Goal: Task Accomplishment & Management: Complete application form

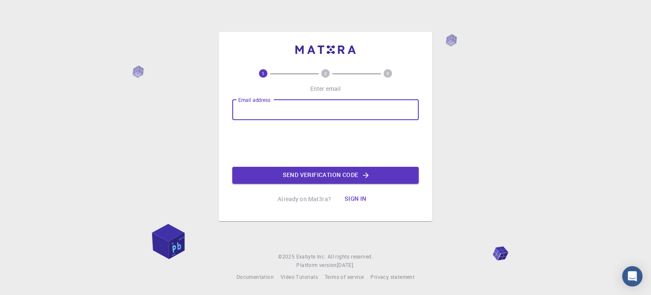
type input "Synnectify@gmail.com"
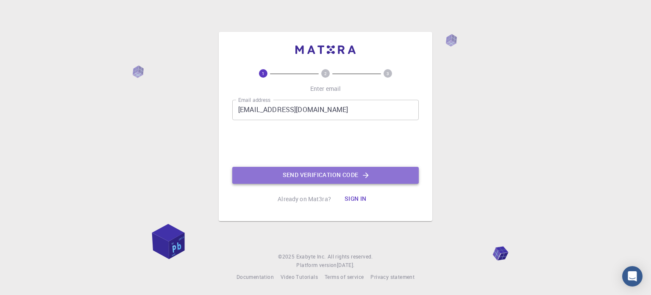
click at [301, 172] on button "Send verification code" at bounding box center [325, 175] width 187 height 17
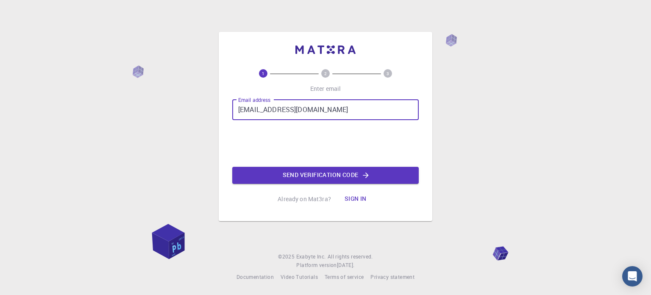
type input "[EMAIL_ADDRESS][DOMAIN_NAME]"
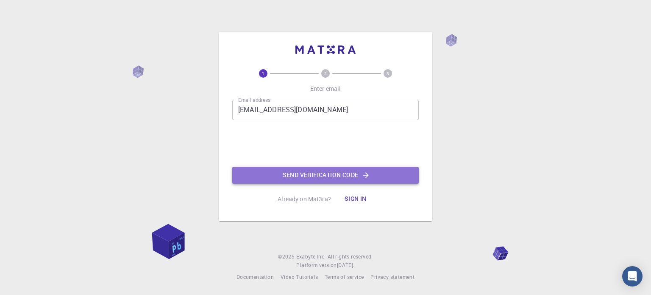
click at [296, 173] on button "Send verification code" at bounding box center [325, 175] width 187 height 17
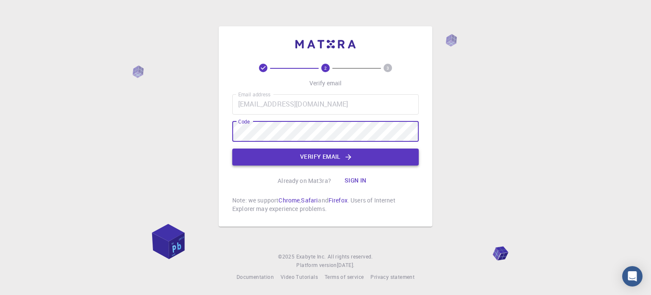
click at [297, 157] on button "Verify email" at bounding box center [325, 156] width 187 height 17
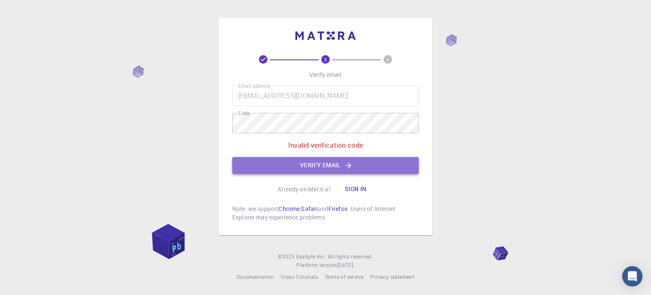
click at [319, 164] on button "Verify email" at bounding box center [325, 165] width 187 height 17
click at [315, 163] on button "Verify email" at bounding box center [325, 165] width 187 height 17
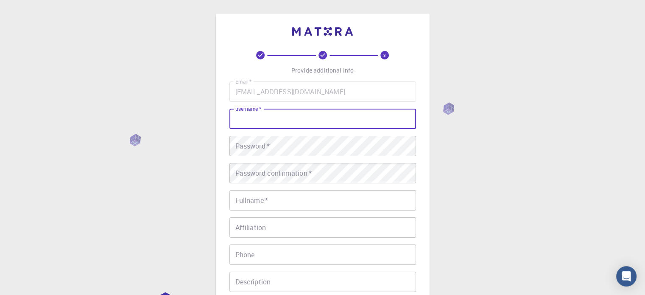
click at [268, 123] on input "username   *" at bounding box center [322, 119] width 187 height 20
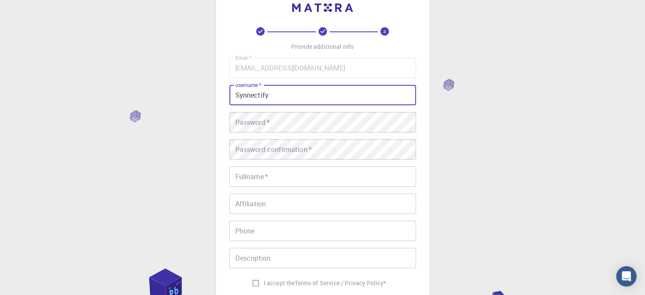
type input "Synnectify"
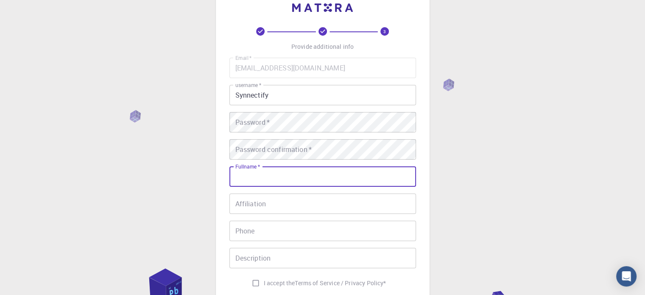
click at [237, 177] on input "Fullname   *" at bounding box center [322, 176] width 187 height 20
type input "Synnnectify"
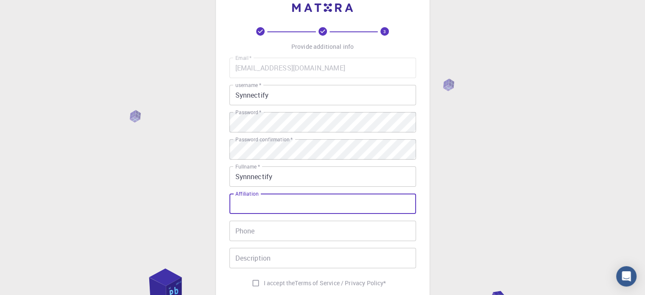
click at [260, 206] on input "Affiliation" at bounding box center [322, 203] width 187 height 20
type input "Technologies"
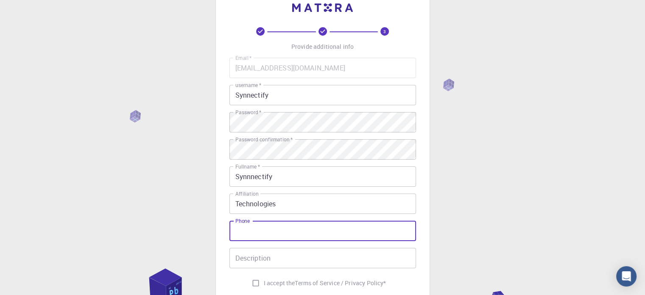
click at [259, 233] on input "Phone" at bounding box center [322, 230] width 187 height 20
type input "9494669228"
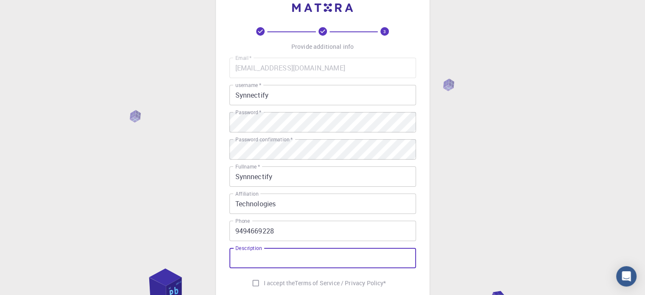
click at [259, 261] on input "Description" at bounding box center [322, 258] width 187 height 20
type input "saxs"
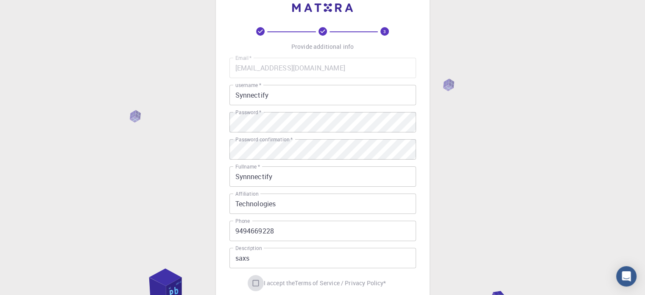
click at [251, 281] on input "I accept the Terms of Service / Privacy Policy *" at bounding box center [256, 283] width 16 height 16
checkbox input "true"
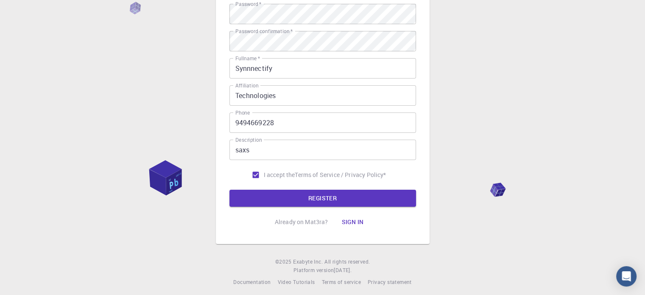
scroll to position [132, 0]
click at [301, 204] on button "REGISTER" at bounding box center [322, 197] width 187 height 17
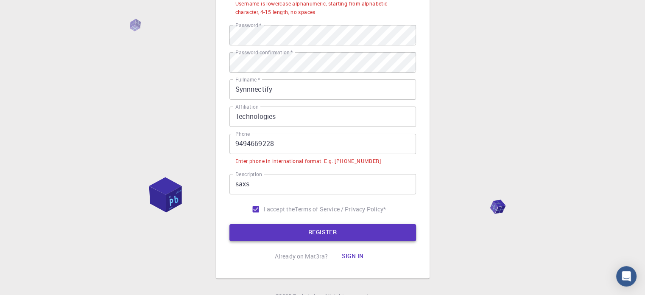
scroll to position [154, 0]
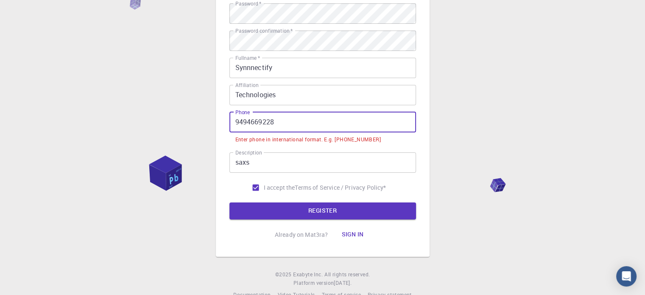
click at [236, 123] on input "9494669228" at bounding box center [322, 122] width 187 height 20
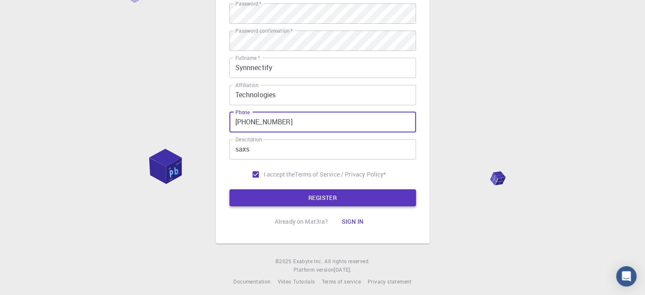
type input "[PHONE_NUMBER]"
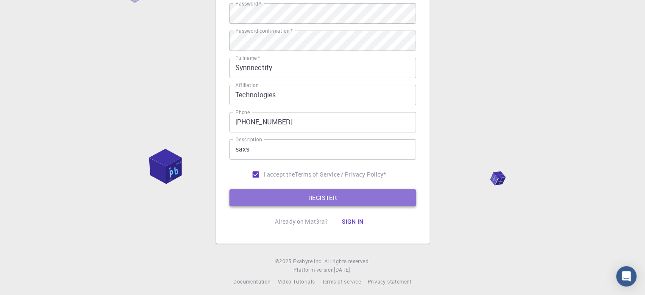
click at [296, 193] on button "REGISTER" at bounding box center [322, 197] width 187 height 17
click at [331, 196] on button "REGISTER" at bounding box center [322, 197] width 187 height 17
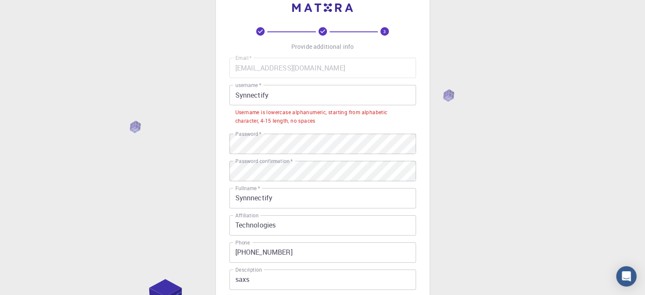
scroll to position [27, 0]
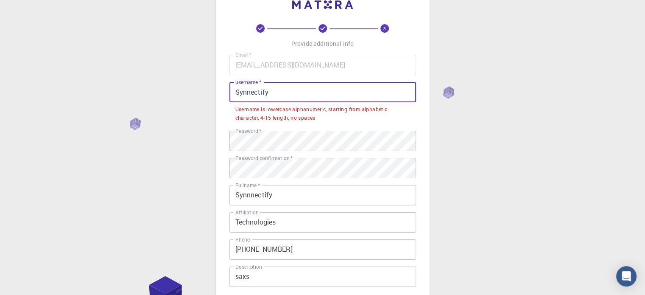
click at [275, 95] on input "Synnectify" at bounding box center [322, 92] width 187 height 20
click at [239, 92] on input "Synnectify" at bounding box center [322, 92] width 187 height 20
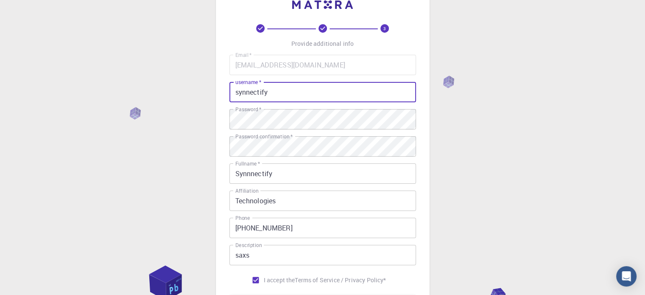
scroll to position [137, 0]
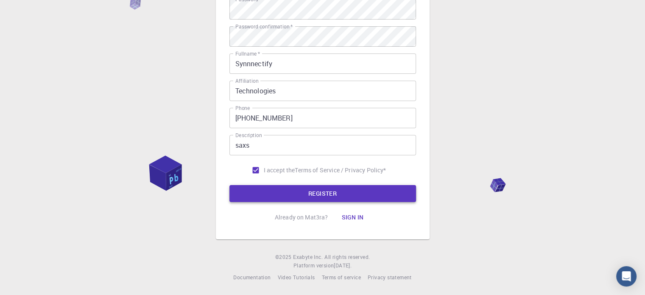
type input "synnectify"
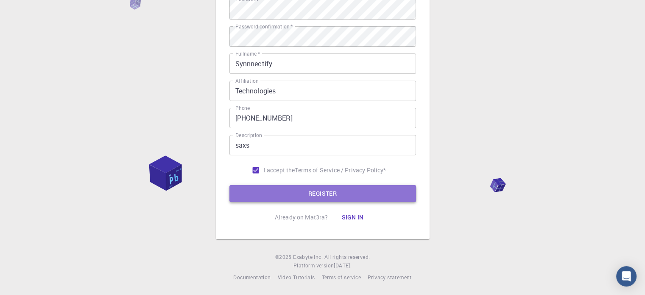
click at [300, 192] on button "REGISTER" at bounding box center [322, 193] width 187 height 17
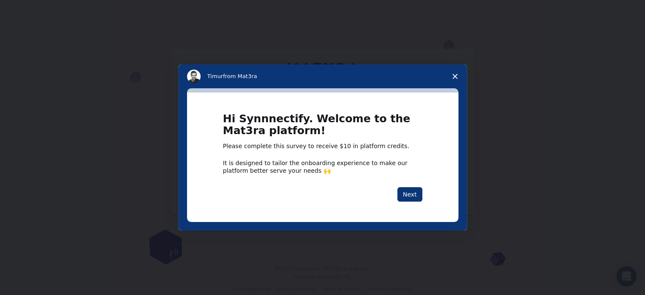
click at [457, 80] on span "Close survey" at bounding box center [455, 76] width 24 height 24
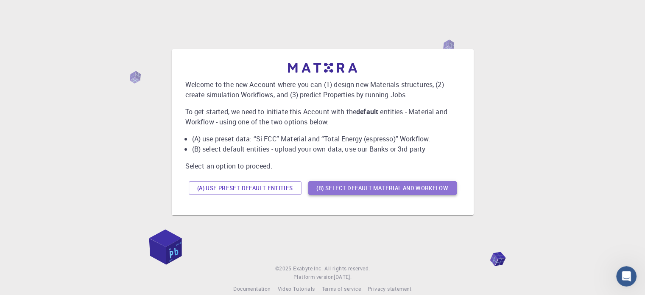
click at [326, 188] on button "(B) Select default material and workflow" at bounding box center [382, 188] width 148 height 14
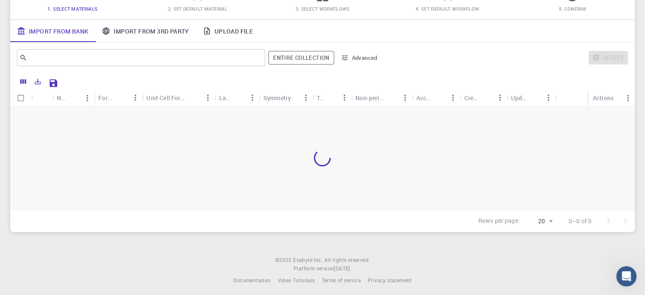
scroll to position [90, 0]
